Goal: Task Accomplishment & Management: Complete application form

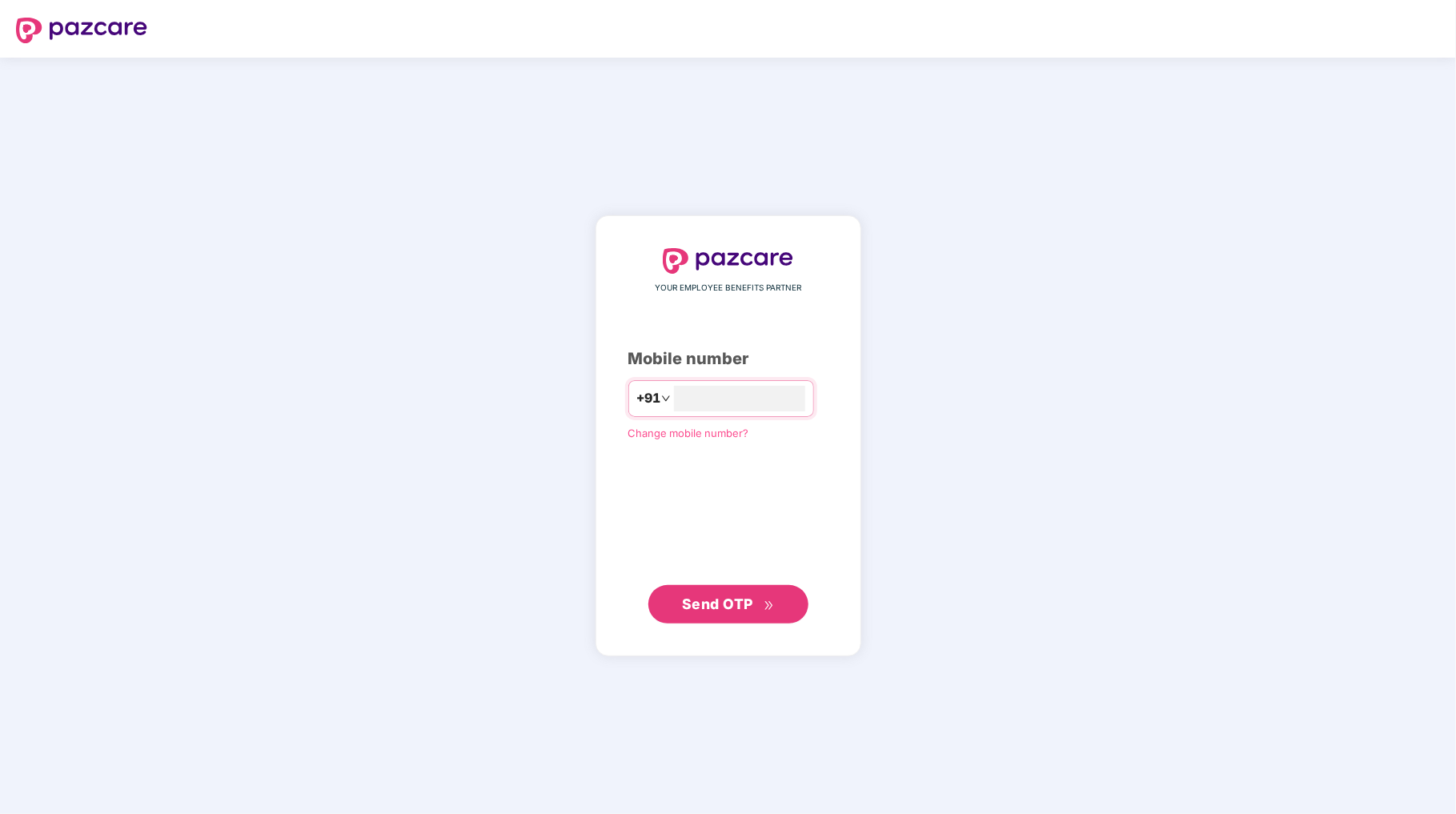
type input "**********"
click at [741, 602] on span "Send OTP" at bounding box center [717, 604] width 71 height 16
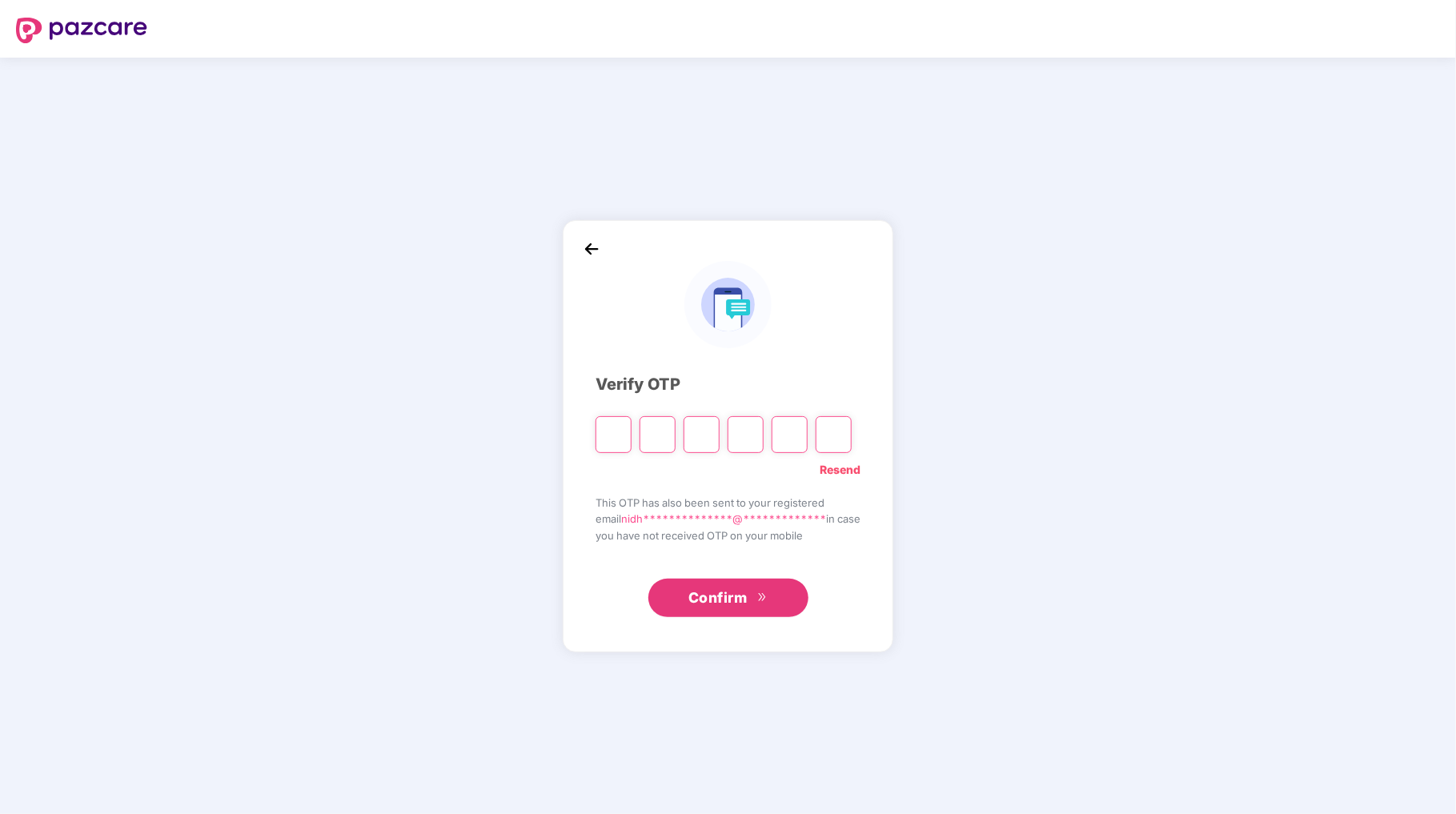
type input "*"
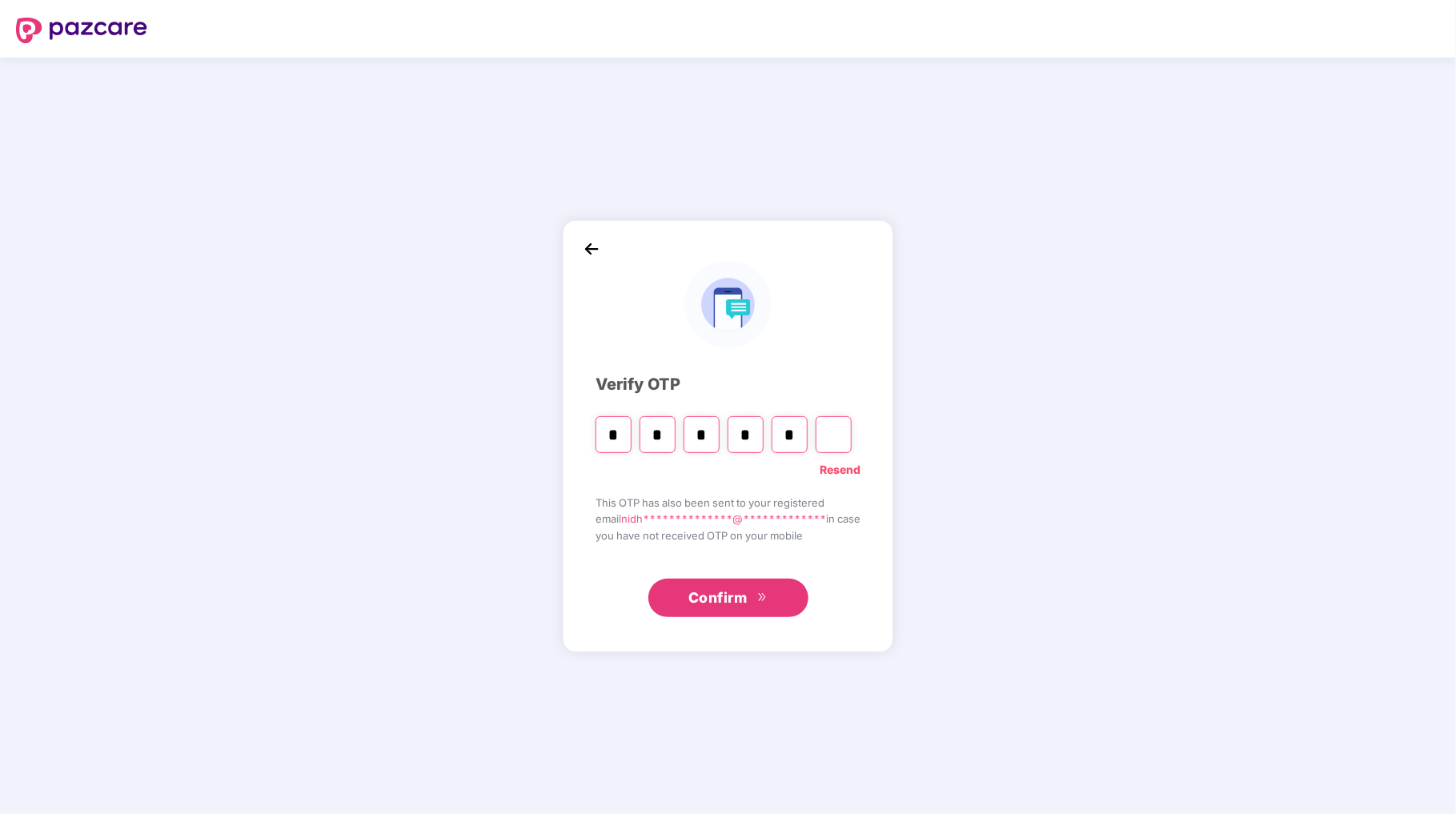
type input "*"
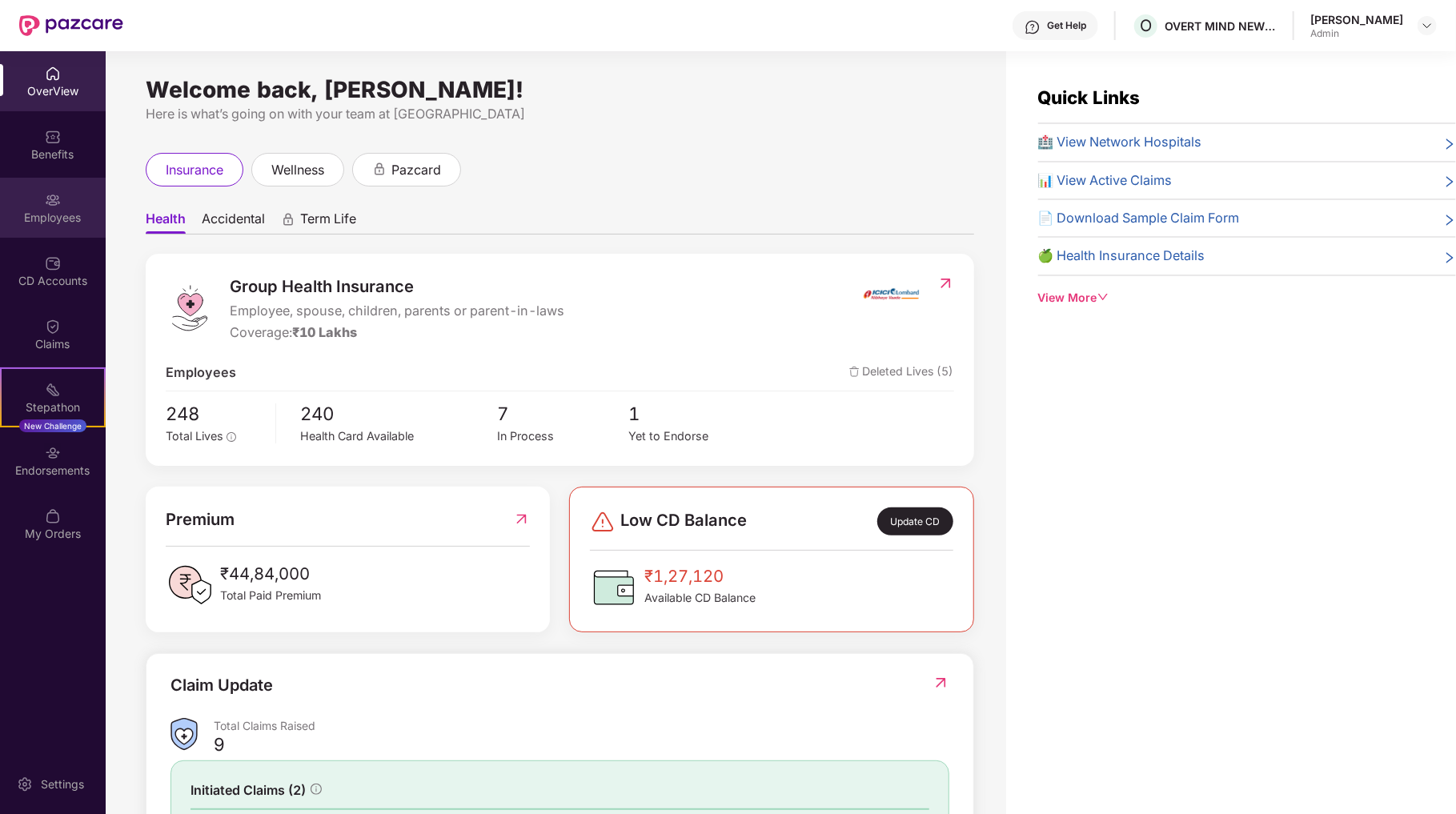
click at [64, 218] on div "Employees" at bounding box center [52, 217] width 105 height 16
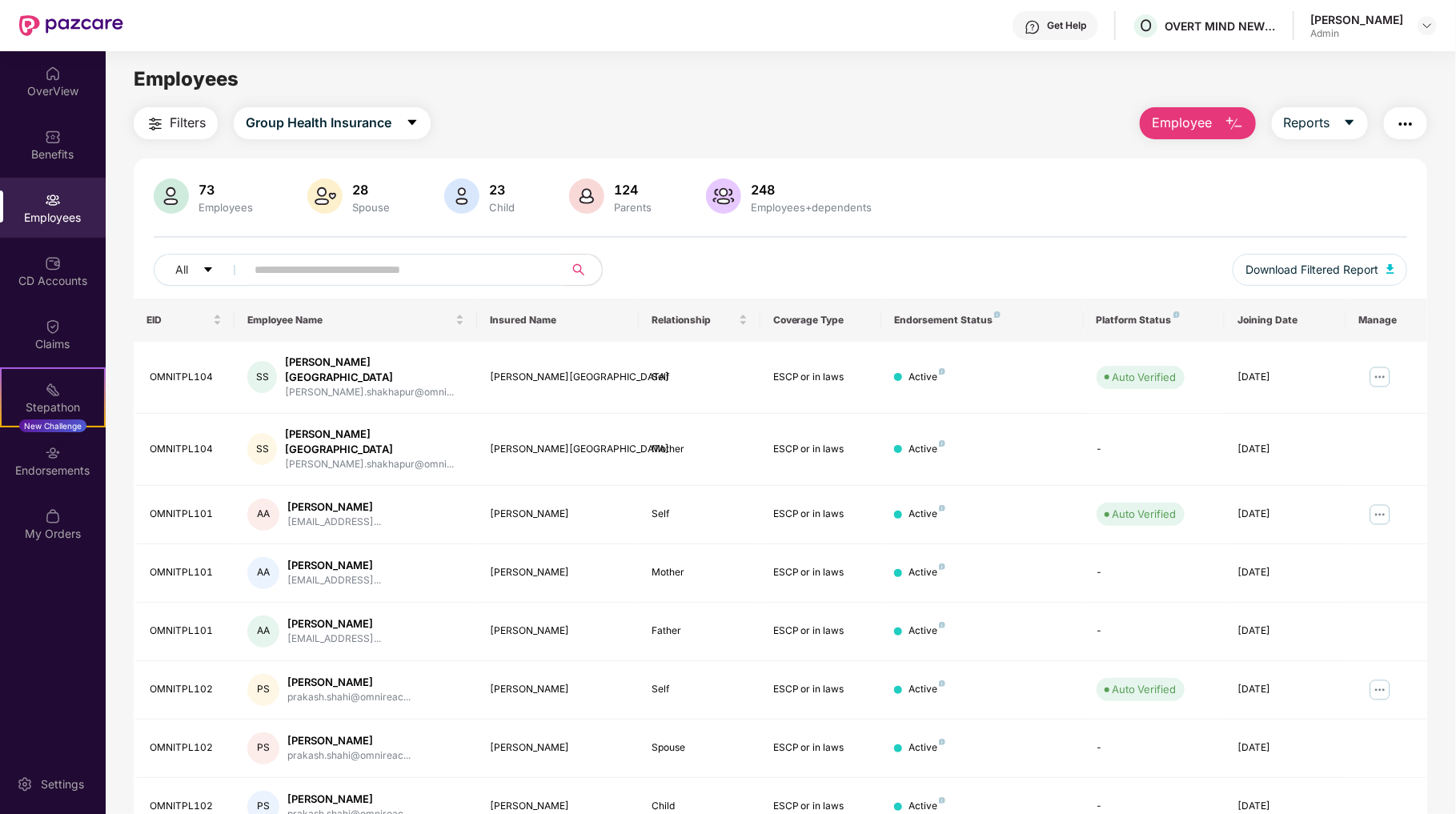
click at [1190, 122] on span "Employee" at bounding box center [1181, 123] width 60 height 20
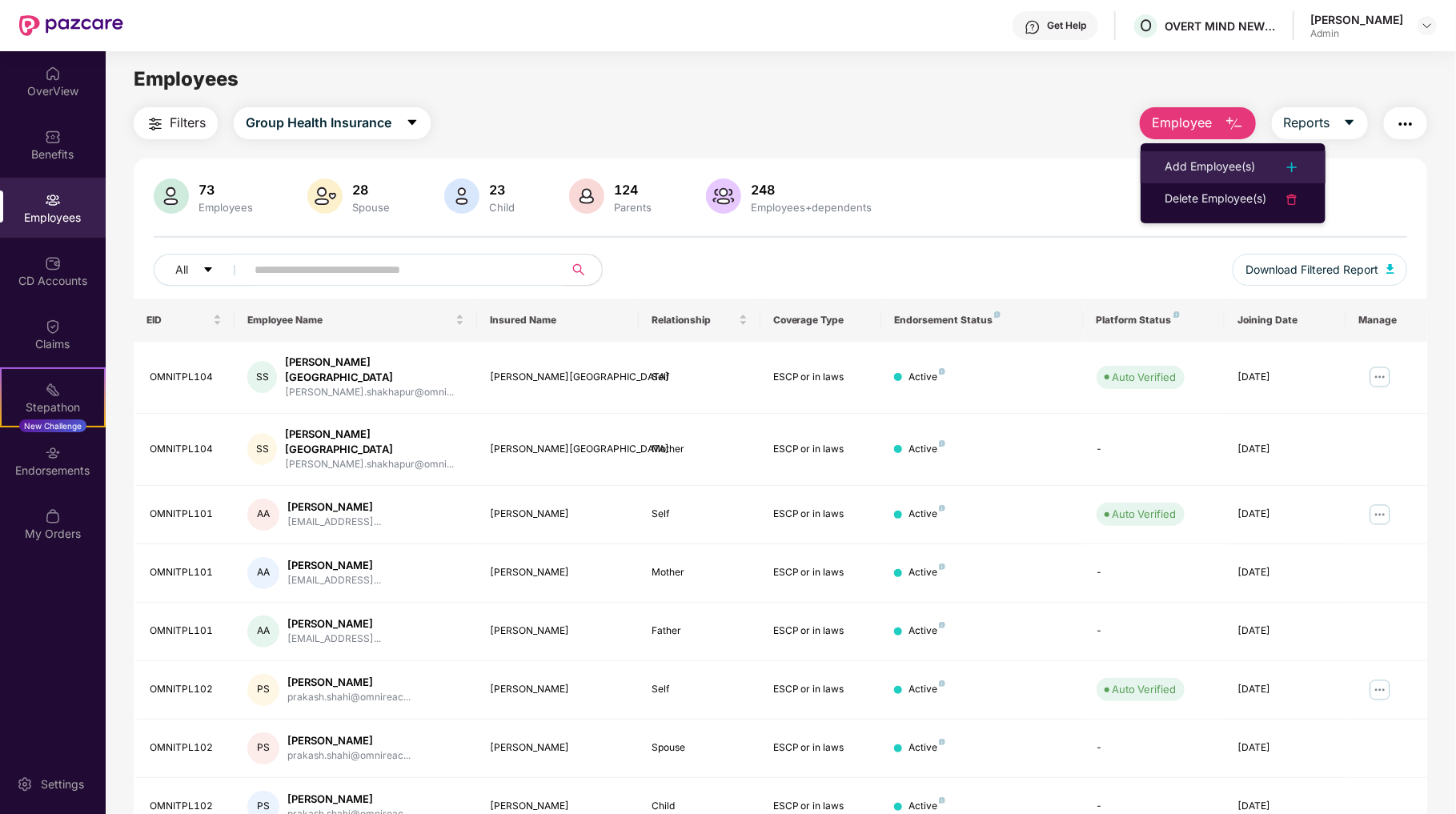
click at [1205, 161] on div "Add Employee(s)" at bounding box center [1209, 167] width 91 height 19
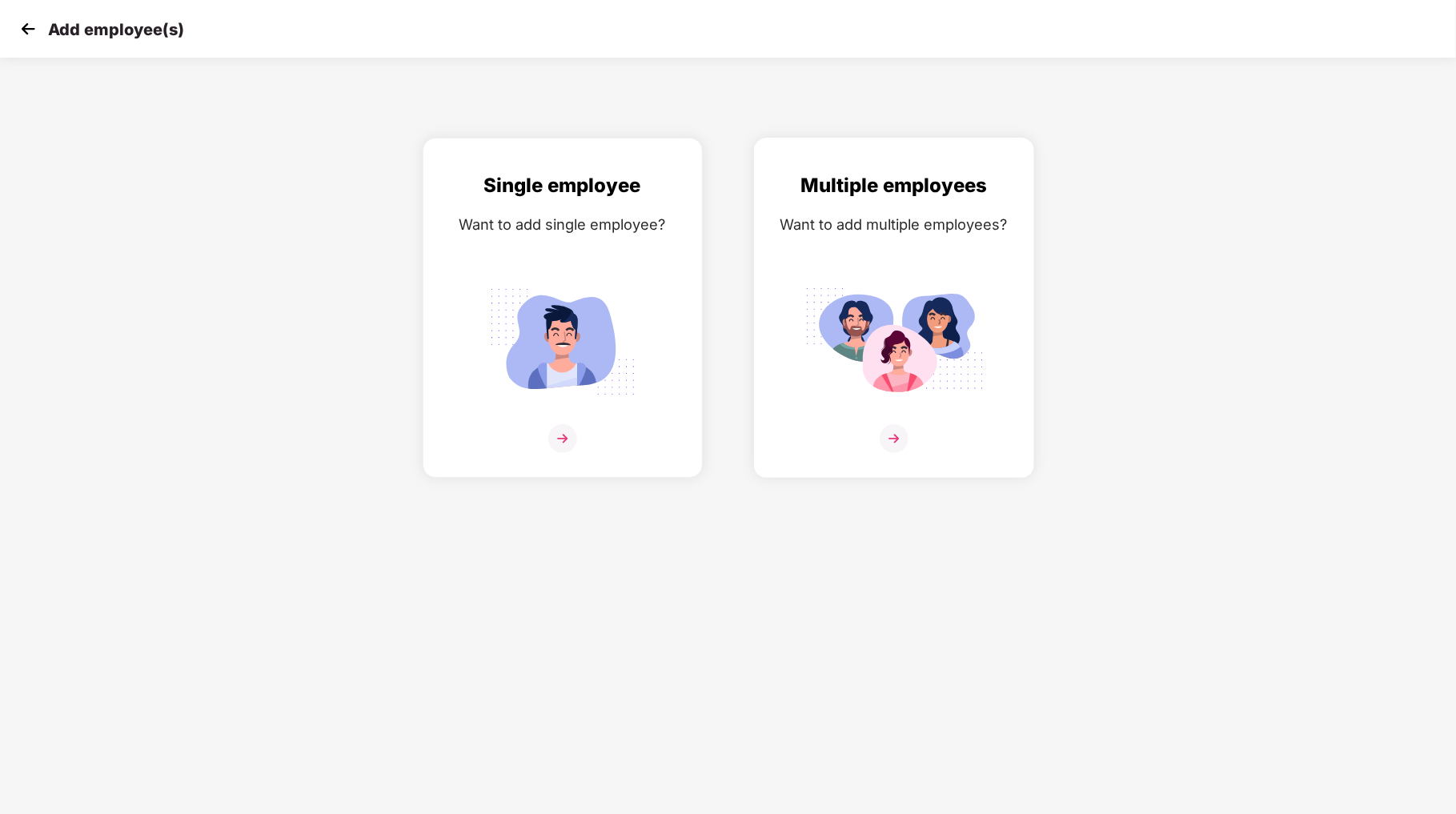
click at [897, 440] on img at bounding box center [893, 438] width 28 height 28
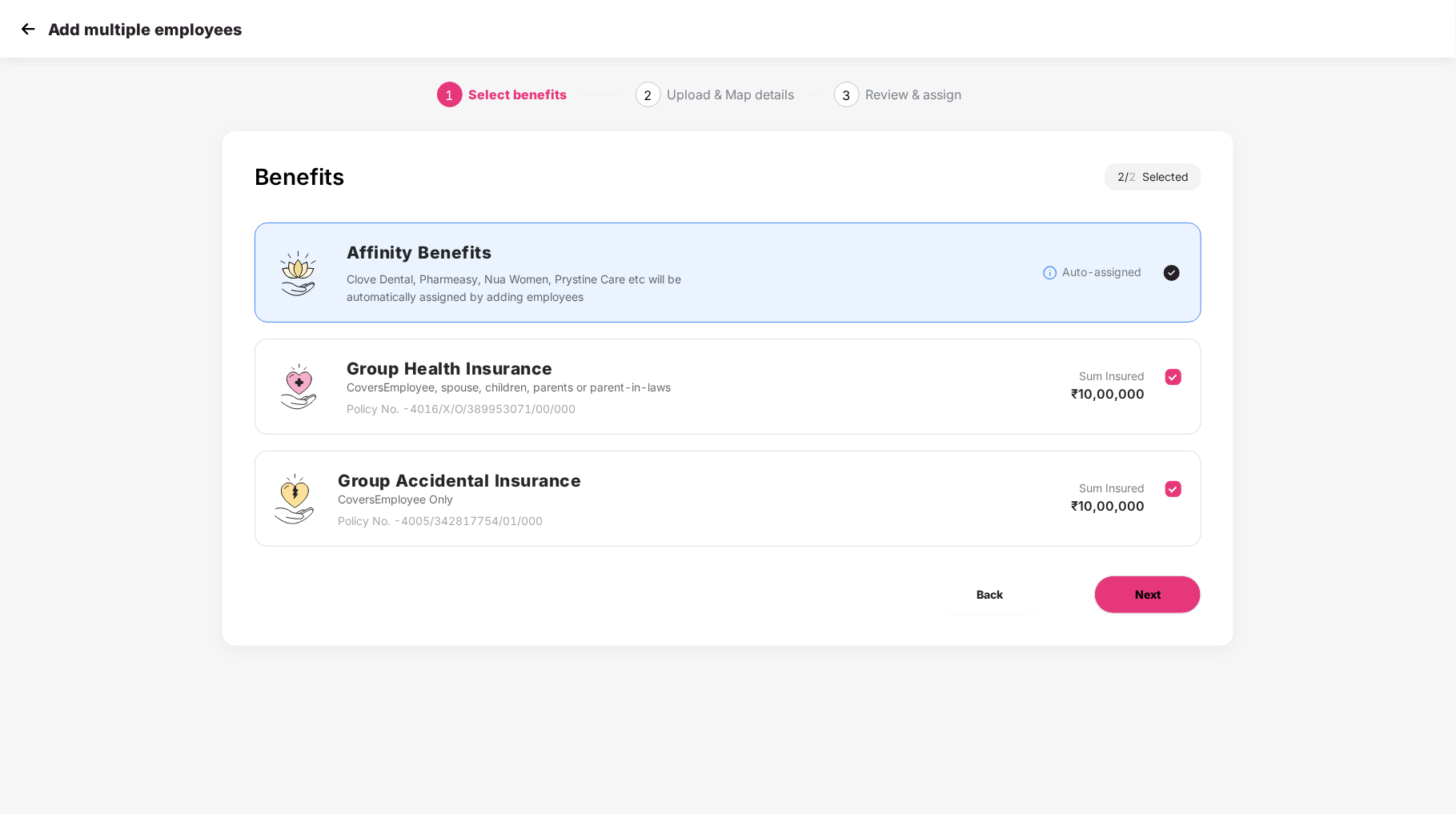
click at [1128, 592] on button "Next" at bounding box center [1147, 595] width 107 height 38
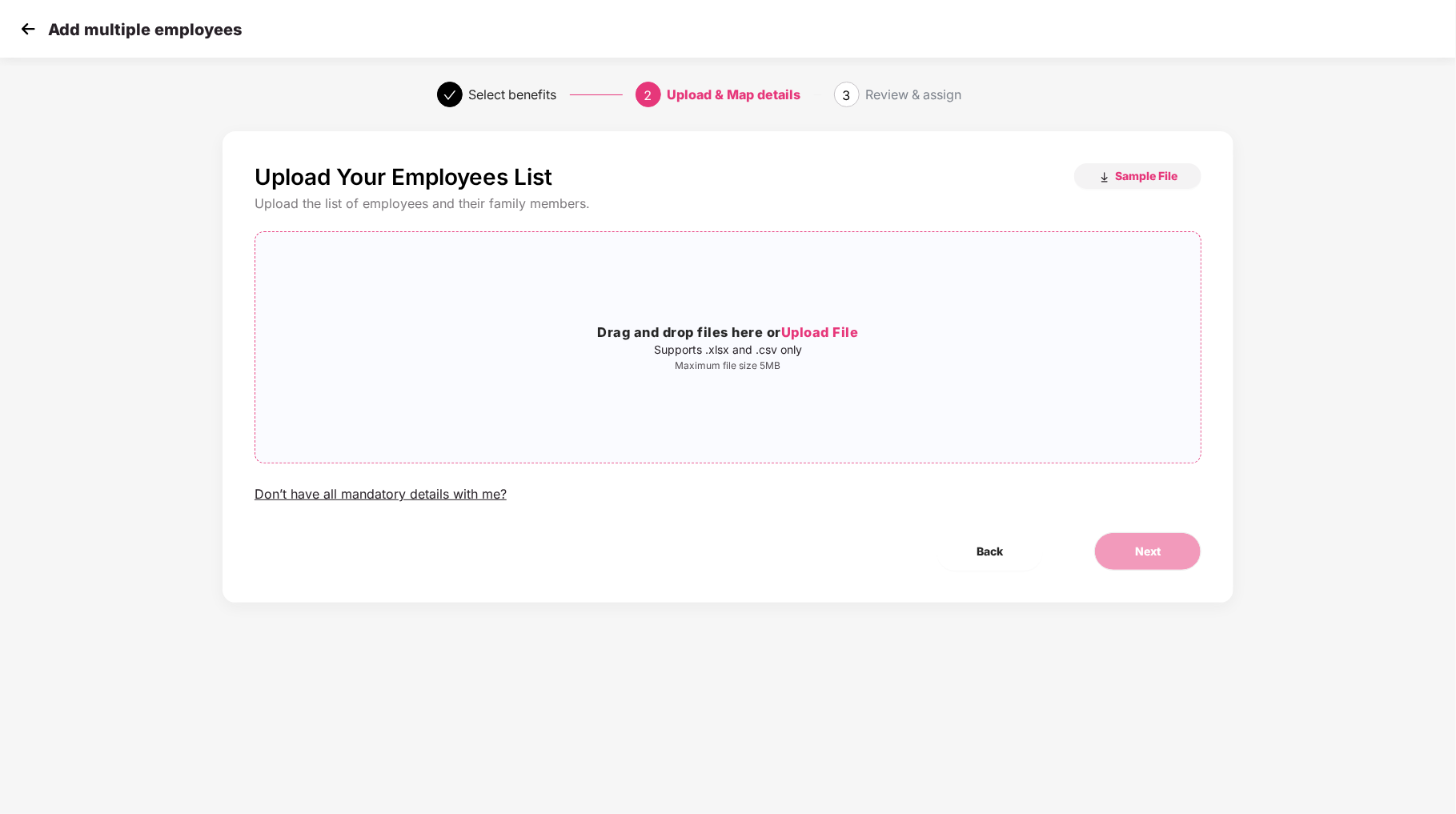
click at [826, 331] on span "Upload File" at bounding box center [820, 331] width 78 height 16
click at [1136, 179] on span "Sample File" at bounding box center [1146, 176] width 62 height 16
click at [845, 335] on span "Upload File" at bounding box center [820, 331] width 78 height 16
click at [852, 339] on span "Upload File" at bounding box center [820, 331] width 78 height 16
click at [1148, 548] on span "Next" at bounding box center [1148, 551] width 26 height 17
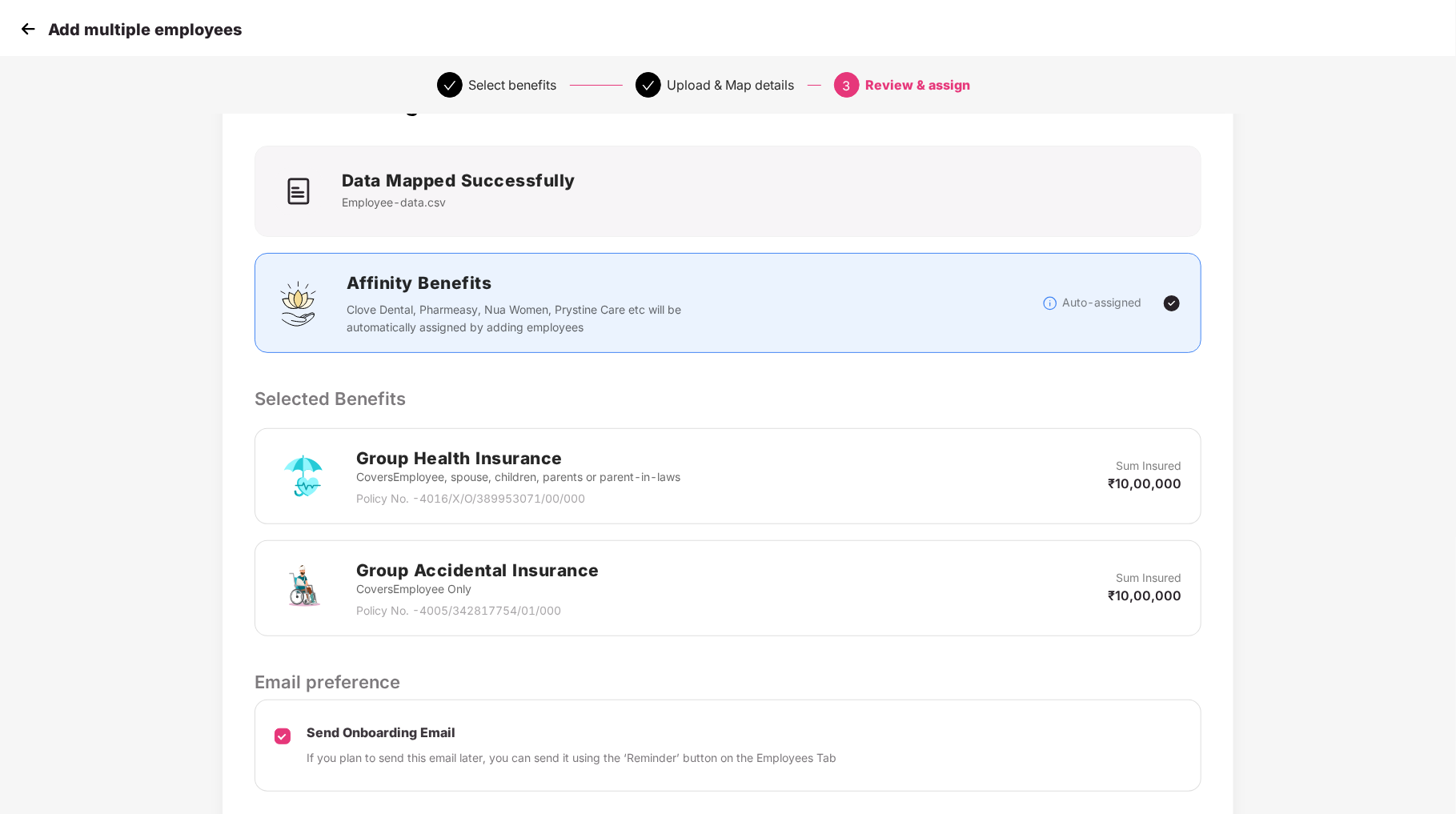
scroll to position [187, 0]
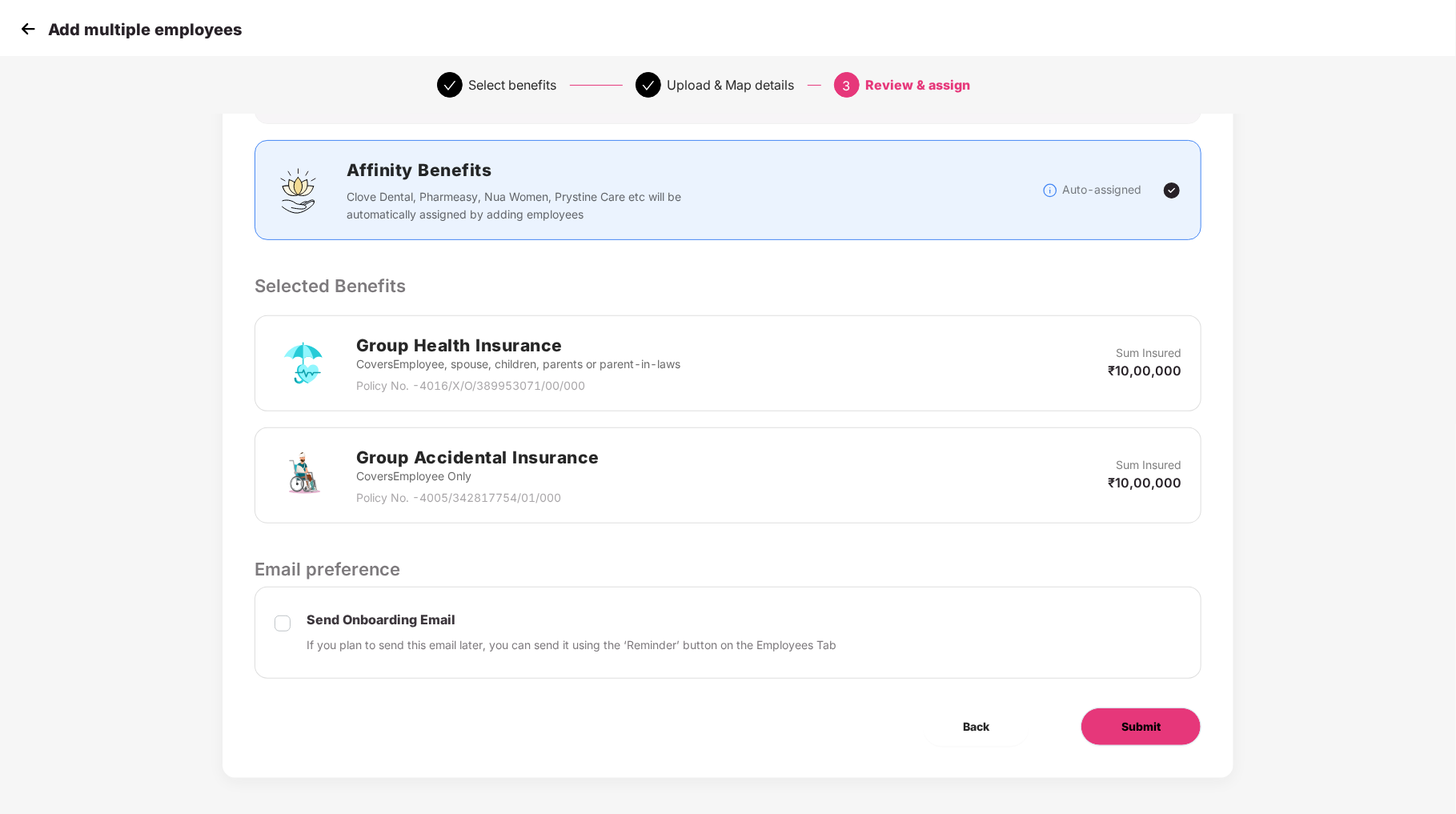
click at [1138, 723] on span "Submit" at bounding box center [1140, 726] width 39 height 17
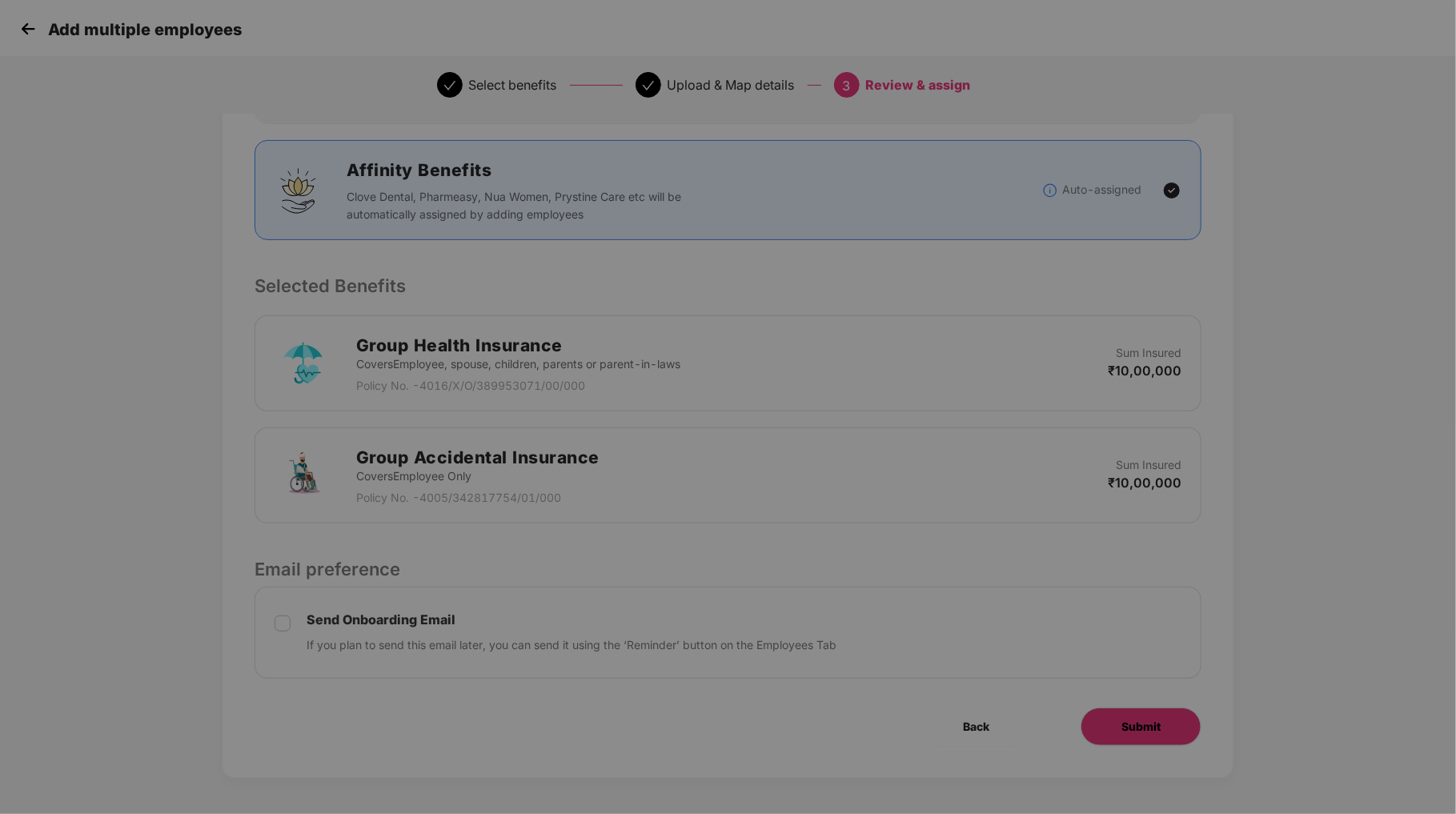
scroll to position [0, 0]
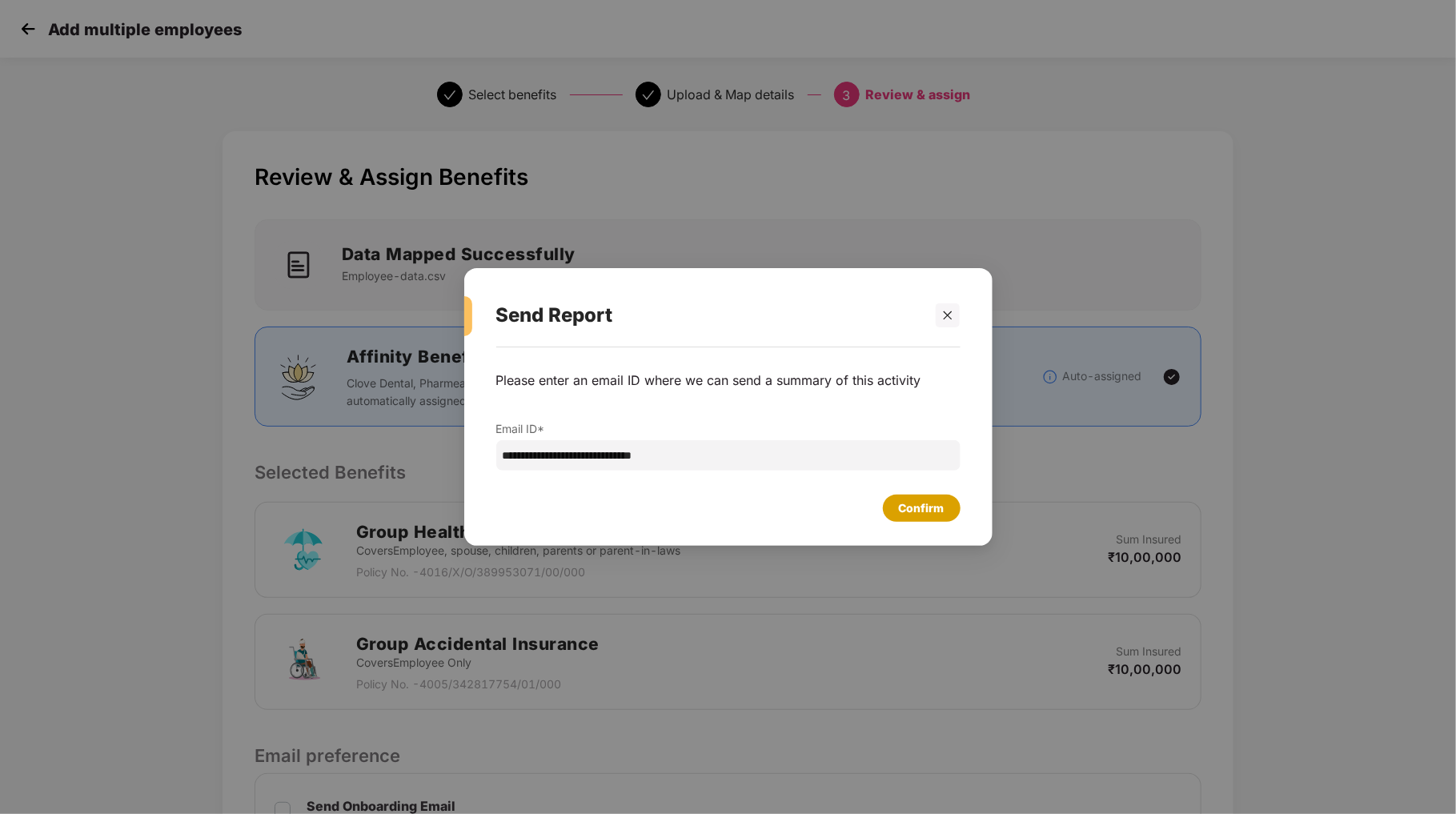
click at [915, 508] on div "Confirm" at bounding box center [922, 508] width 46 height 17
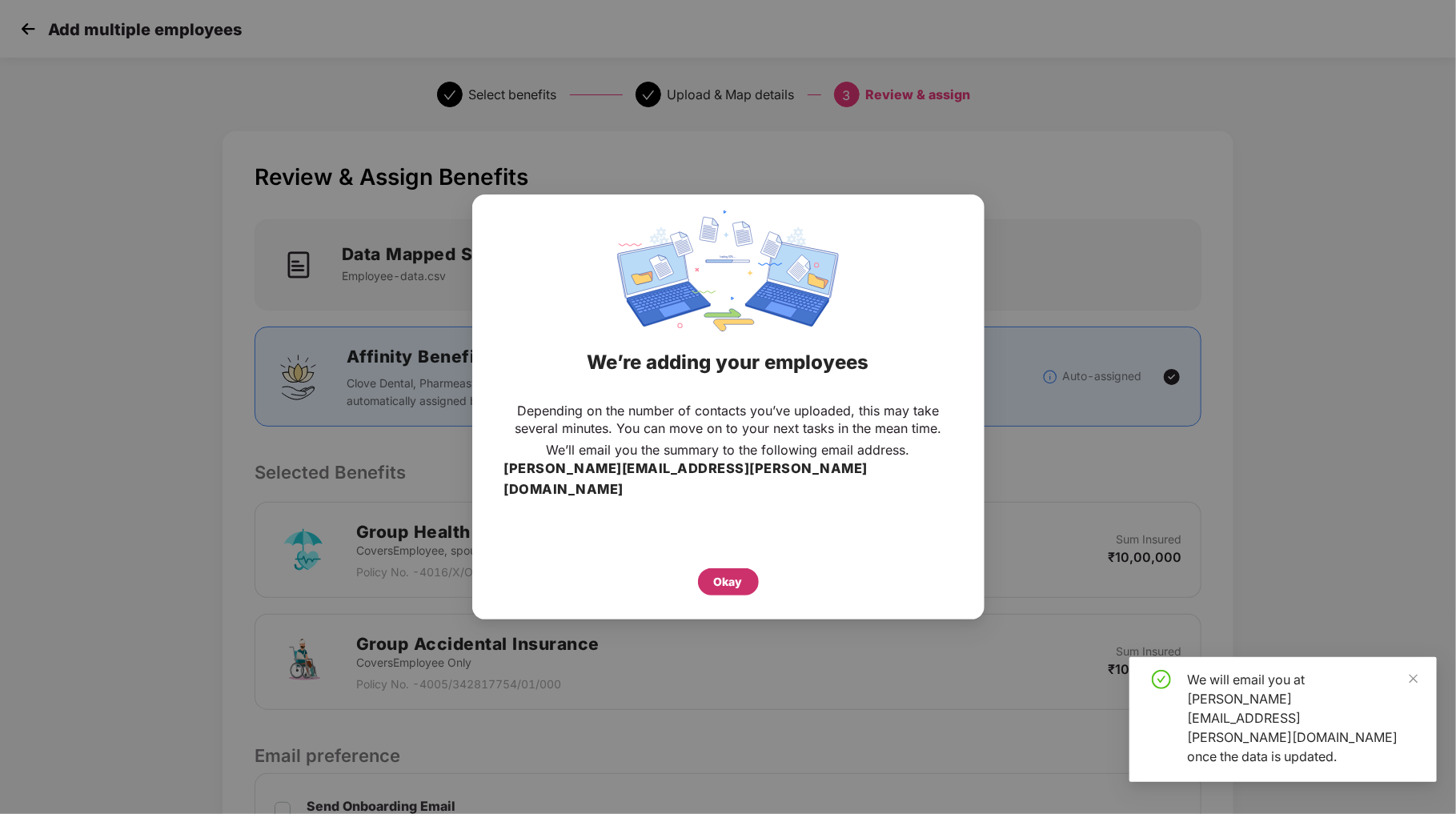
click at [727, 573] on div "Okay" at bounding box center [728, 581] width 28 height 17
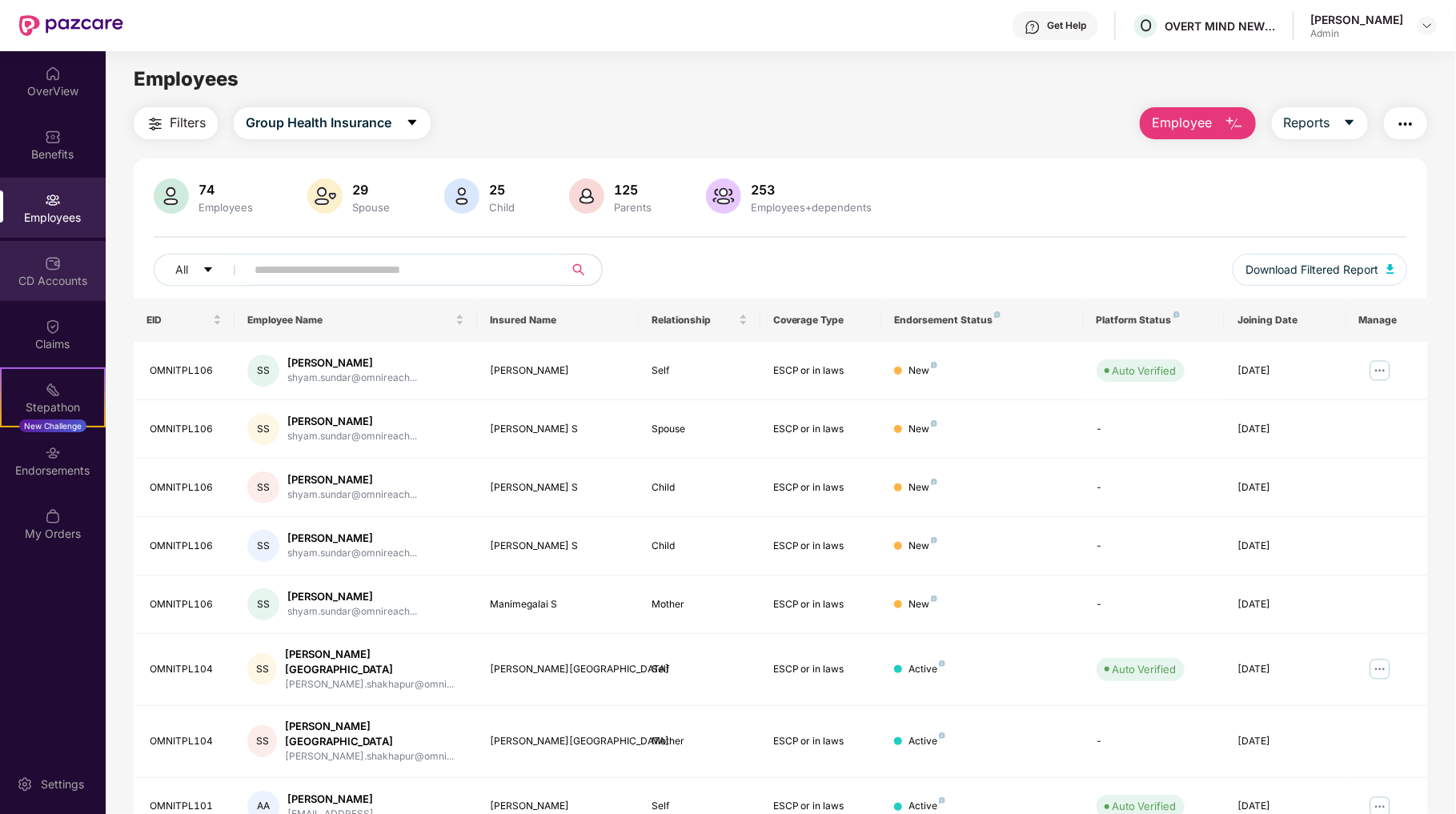
click at [51, 277] on div "CD Accounts" at bounding box center [52, 280] width 105 height 16
